Goal: Task Accomplishment & Management: Use online tool/utility

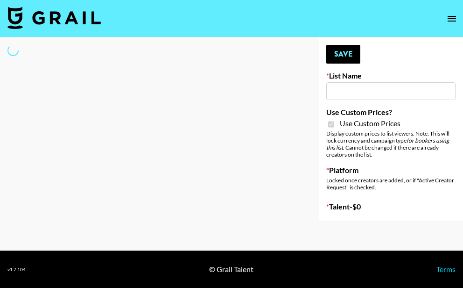
select select "Brand"
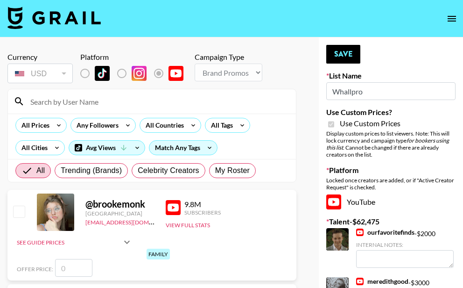
type input "Whallpro"
checkbox input "true"
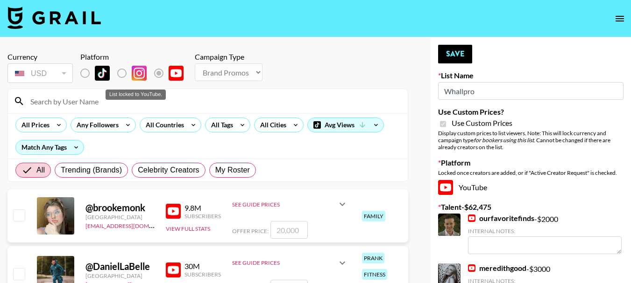
click at [120, 73] on label "List locked to YouTube." at bounding box center [129, 74] width 35 height 20
click at [106, 102] on input at bounding box center [213, 101] width 377 height 15
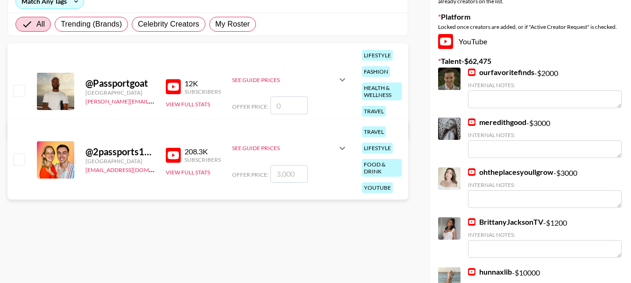
scroll to position [140, 0]
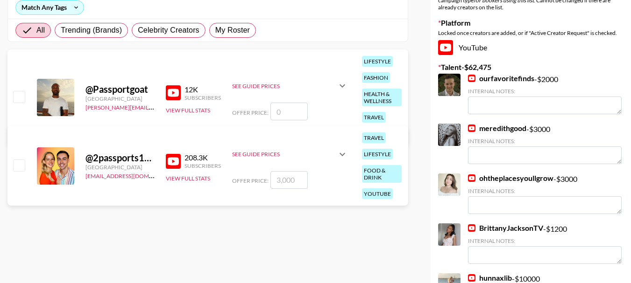
type input "passport"
click at [17, 97] on input "checkbox" at bounding box center [18, 96] width 11 height 11
click at [13, 96] on div at bounding box center [18, 98] width 14 height 16
click at [20, 98] on input "checkbox" at bounding box center [18, 96] width 11 height 11
drag, startPoint x: 291, startPoint y: 117, endPoint x: 288, endPoint y: 114, distance: 5.0
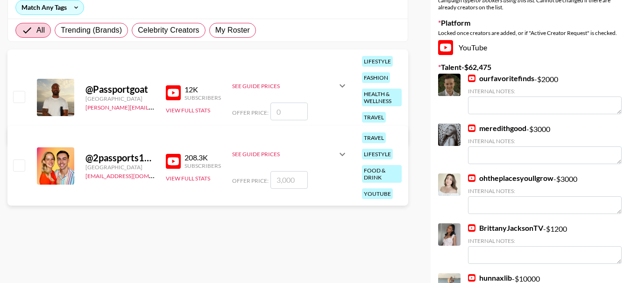
click at [289, 116] on input "number" at bounding box center [288, 112] width 37 height 18
click at [281, 109] on input "number" at bounding box center [288, 112] width 37 height 18
click at [268, 84] on div "See Guide Prices" at bounding box center [284, 86] width 105 height 7
click at [273, 68] on div "See Guide Prices" at bounding box center [284, 69] width 105 height 7
click at [23, 96] on input "checkbox" at bounding box center [18, 96] width 11 height 11
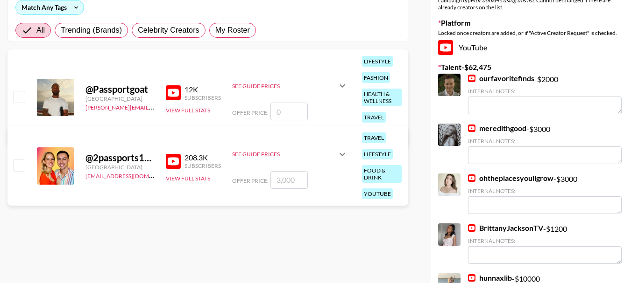
click at [17, 98] on input "checkbox" at bounding box center [18, 96] width 11 height 11
checkbox input "false"
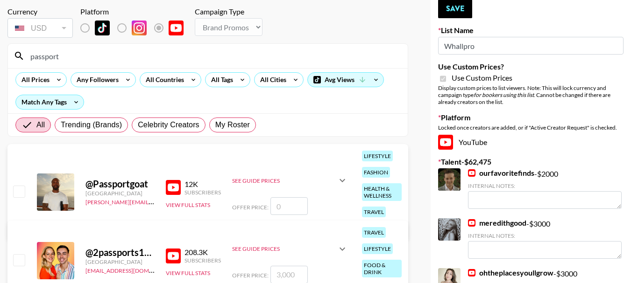
scroll to position [0, 0]
